Goal: Find specific page/section: Find specific page/section

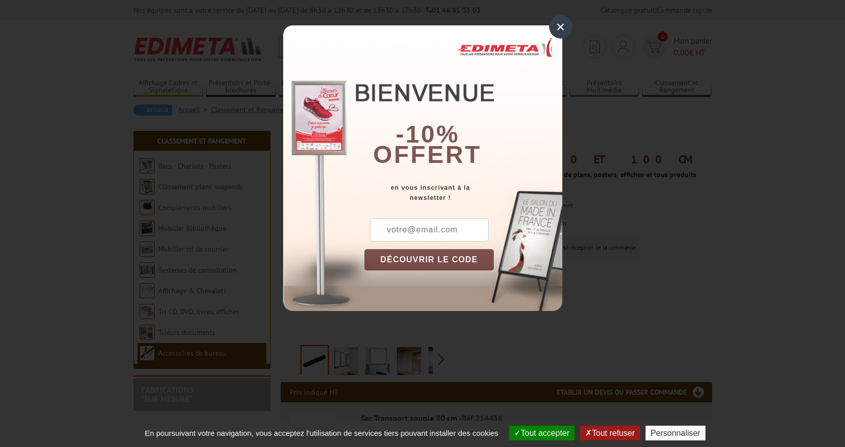
click at [559, 28] on div "×" at bounding box center [560, 26] width 23 height 23
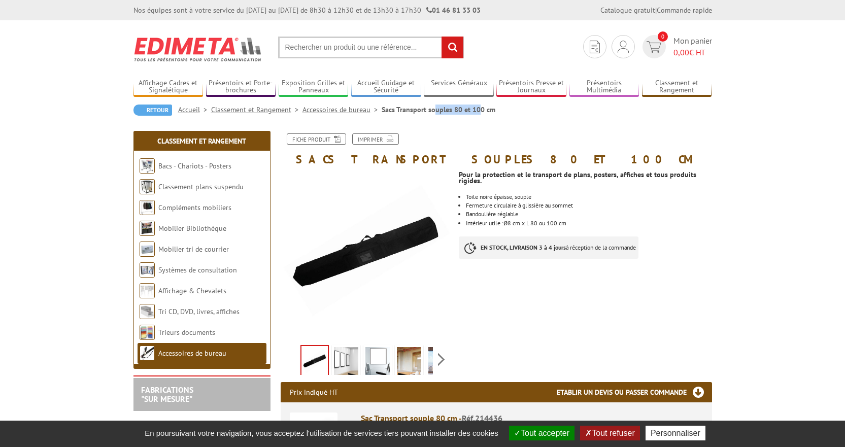
drag, startPoint x: 422, startPoint y: 108, endPoint x: 380, endPoint y: 111, distance: 42.2
click at [382, 113] on li "Sacs Transport souples 80 et 100 cm" at bounding box center [439, 110] width 114 height 10
copy li "Sacs Transport"
drag, startPoint x: 351, startPoint y: 52, endPoint x: 332, endPoint y: 44, distance: 20.5
click at [332, 44] on input "text" at bounding box center [371, 48] width 186 height 22
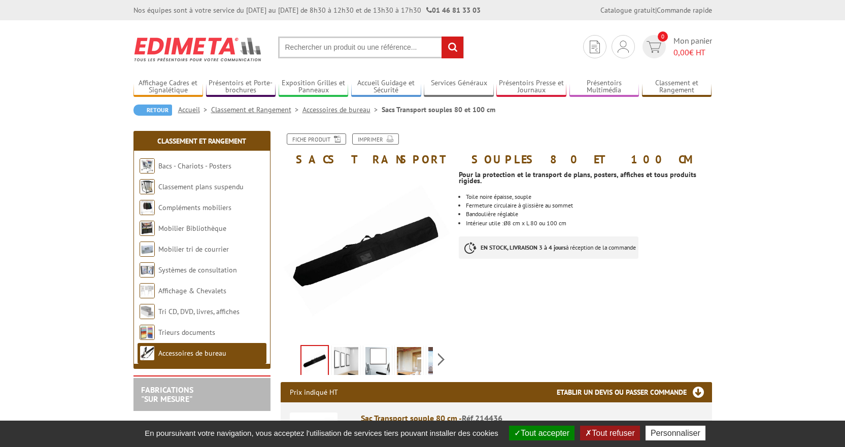
paste input "Sacs Transport"
type input "Sacs Transport"
click at [457, 43] on input "rechercher" at bounding box center [452, 48] width 22 height 22
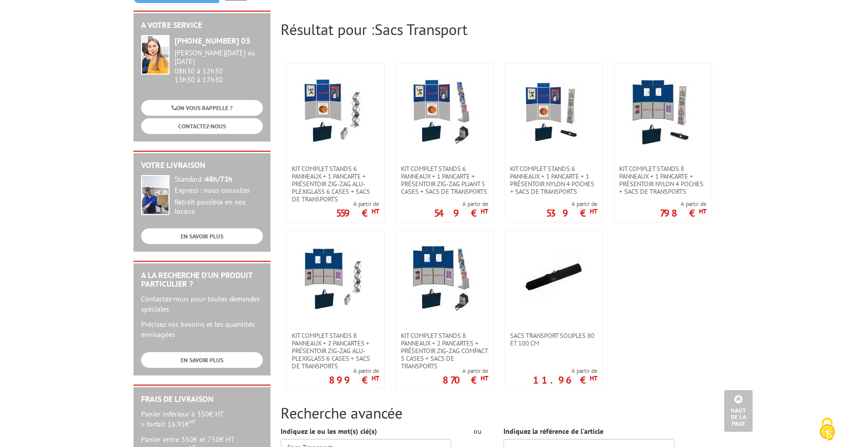
scroll to position [101, 0]
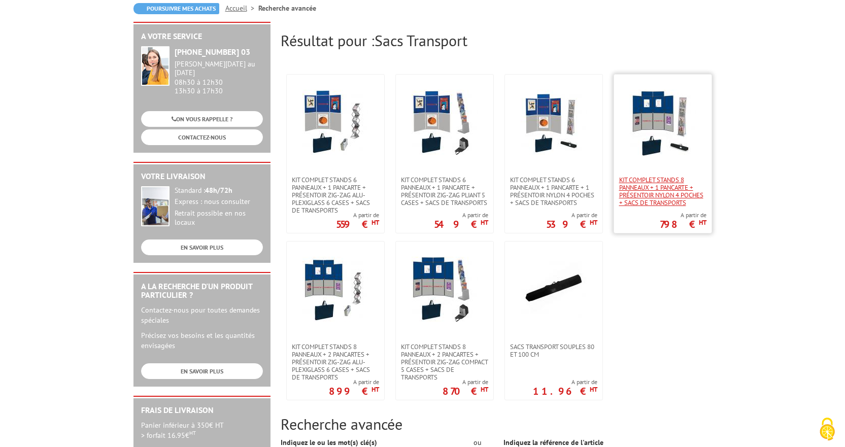
click at [635, 195] on span "Kit complet stands 8 panneaux + 1 pancarte + présentoir nylon 4 poches + sacs d…" at bounding box center [662, 191] width 87 height 30
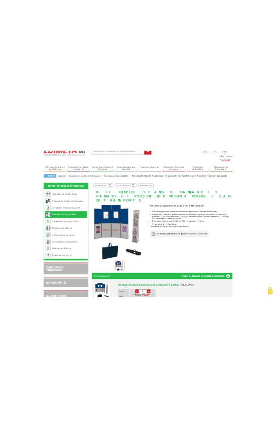
scroll to position [101, 0]
